Goal: Task Accomplishment & Management: Complete application form

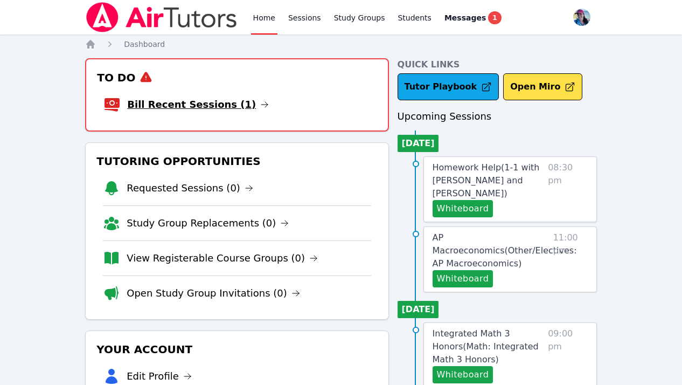
click at [237, 98] on link "Bill Recent Sessions (1)" at bounding box center [198, 104] width 142 height 15
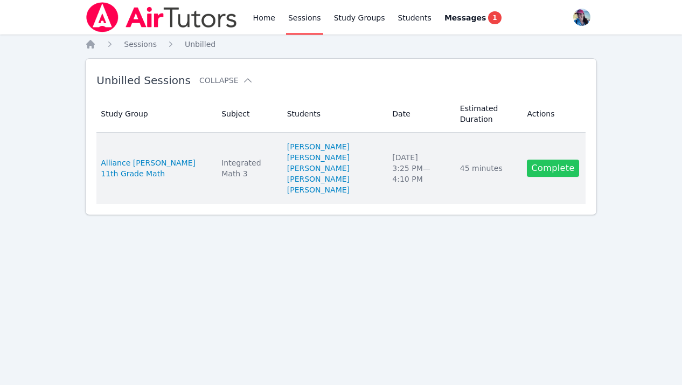
click at [540, 170] on link "Complete" at bounding box center [553, 167] width 52 height 17
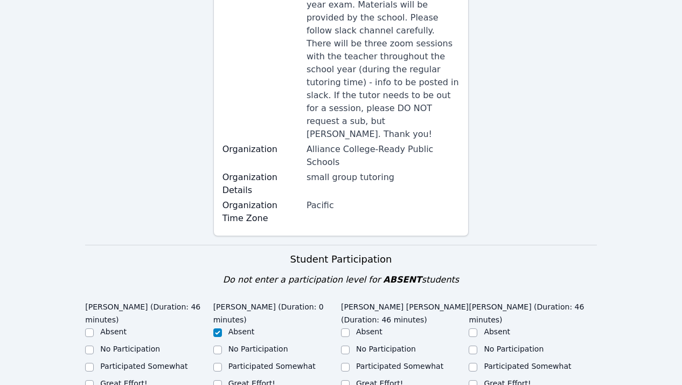
scroll to position [310, 0]
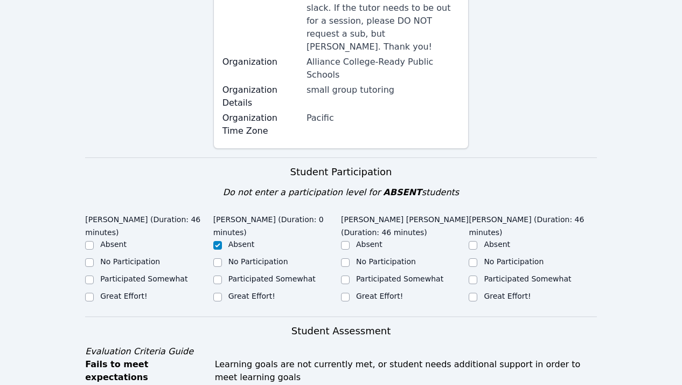
click at [136, 291] on label "Great Effort!" at bounding box center [123, 295] width 47 height 9
click at [94, 292] on input "Great Effort!" at bounding box center [89, 296] width 9 height 9
checkbox input "true"
click at [358, 291] on label "Great Effort!" at bounding box center [379, 295] width 47 height 9
click at [350, 292] on input "Great Effort!" at bounding box center [345, 296] width 9 height 9
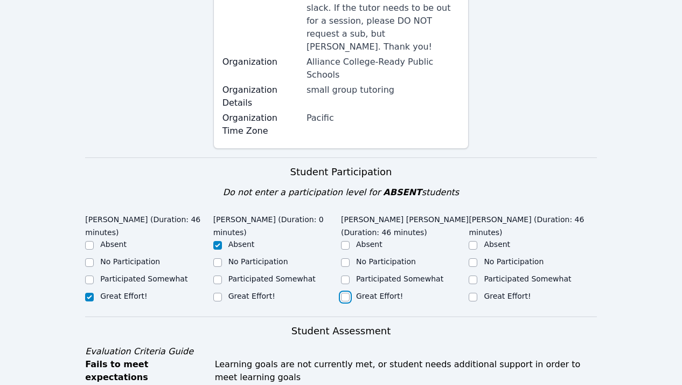
checkbox input "true"
click at [514, 291] on label "Great Effort!" at bounding box center [507, 295] width 47 height 9
click at [477, 292] on input "Great Effort!" at bounding box center [473, 296] width 9 height 9
checkbox input "true"
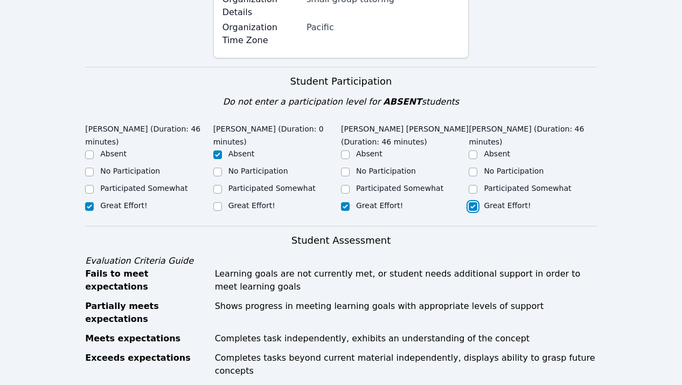
scroll to position [625, 0]
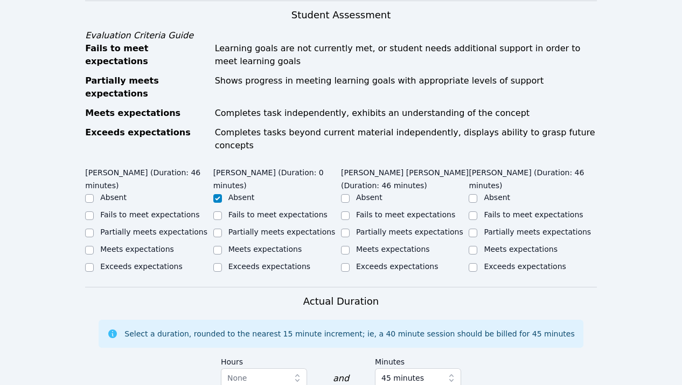
click at [500, 245] on label "Meets expectations" at bounding box center [521, 249] width 74 height 9
click at [477, 246] on input "Meets expectations" at bounding box center [473, 250] width 9 height 9
checkbox input "true"
click at [390, 245] on label "Meets expectations" at bounding box center [393, 249] width 74 height 9
click at [350, 246] on input "Meets expectations" at bounding box center [345, 250] width 9 height 9
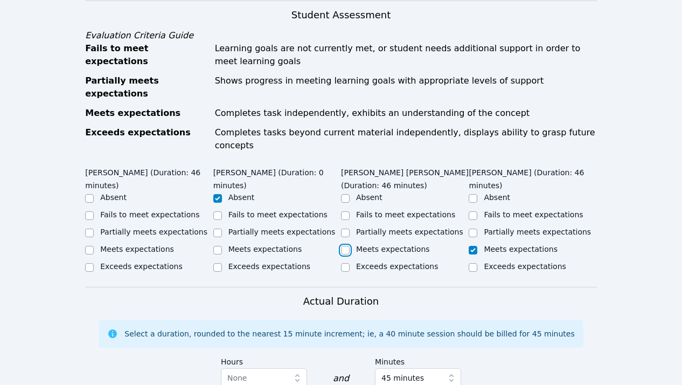
checkbox input "true"
click at [158, 245] on label "Meets expectations" at bounding box center [137, 249] width 74 height 9
click at [94, 246] on input "Meets expectations" at bounding box center [89, 250] width 9 height 9
checkbox input "true"
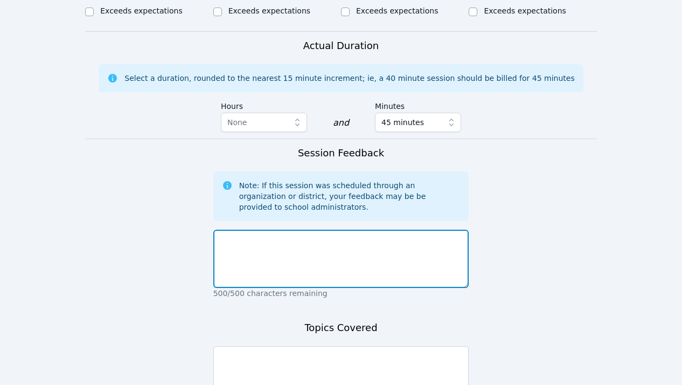
click at [271, 229] on textarea at bounding box center [341, 258] width 256 height 58
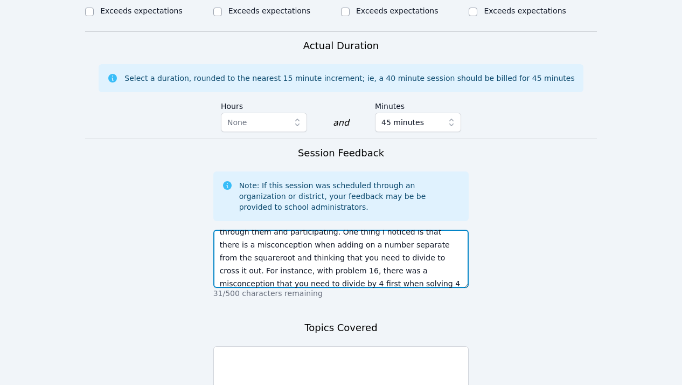
scroll to position [59, 0]
type textarea "Aloha, Today, the students worked on wrapping up the construction and deconstru…"
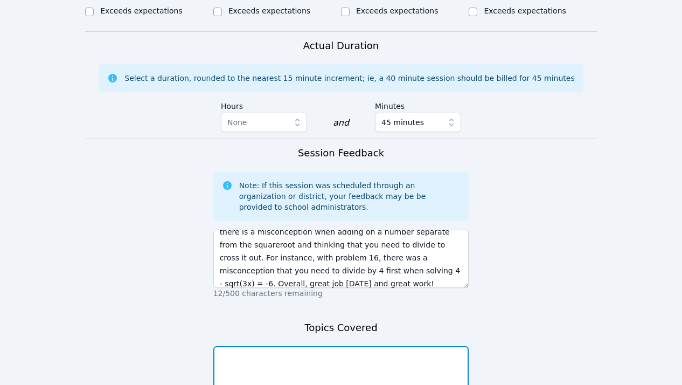
click at [327, 346] on textarea at bounding box center [341, 375] width 256 height 58
type textarea "Constructing and deconstructing equations"
